Goal: Transaction & Acquisition: Purchase product/service

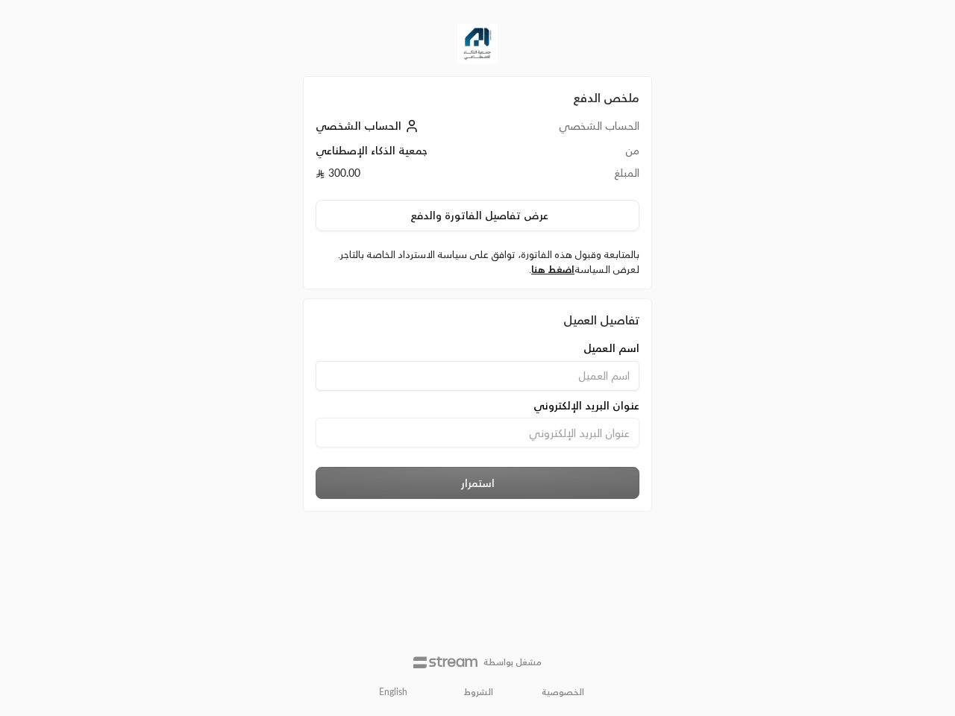
click at [477, 358] on div "اسم العميل" at bounding box center [477, 366] width 339 height 50
click at [477, 216] on button "عرض تفاصيل الفاتورة والدفع" at bounding box center [478, 215] width 324 height 31
